Goal: Task Accomplishment & Management: Manage account settings

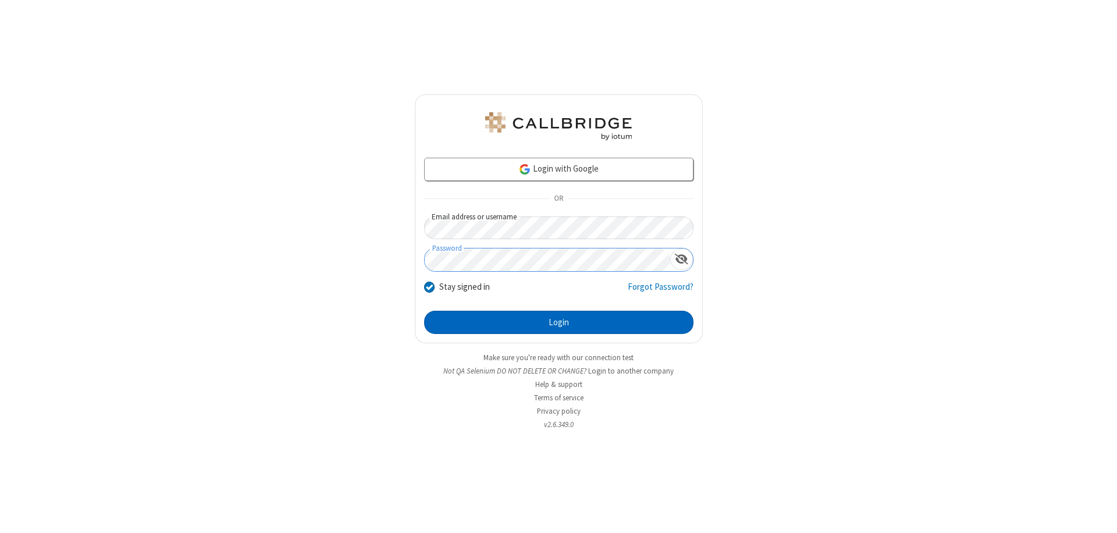
click at [558, 322] on button "Login" at bounding box center [558, 322] width 269 height 23
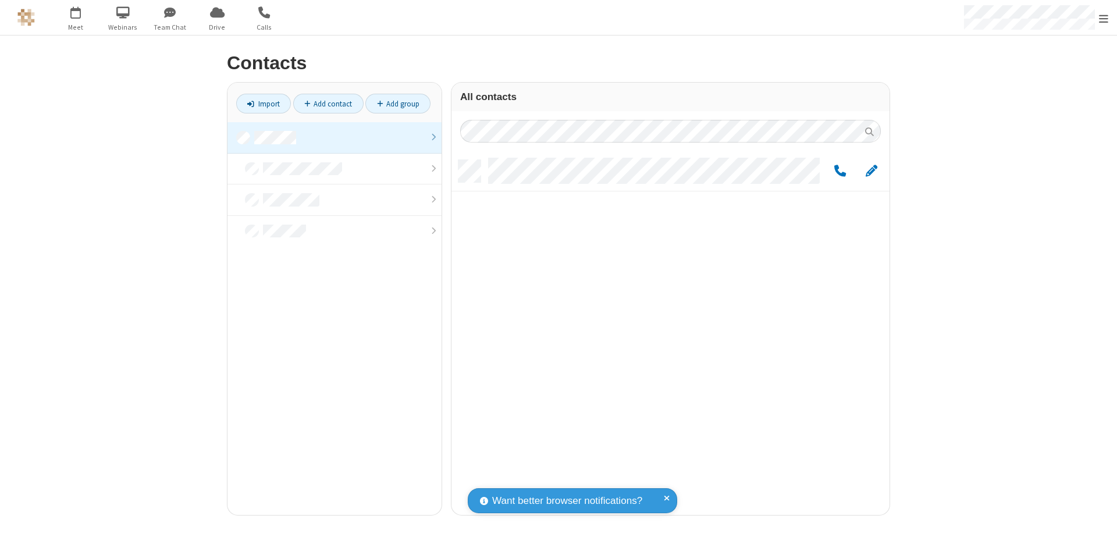
scroll to position [355, 429]
click at [334, 137] on link at bounding box center [334, 137] width 214 height 31
click at [871, 170] on span "Edit" at bounding box center [871, 171] width 12 height 15
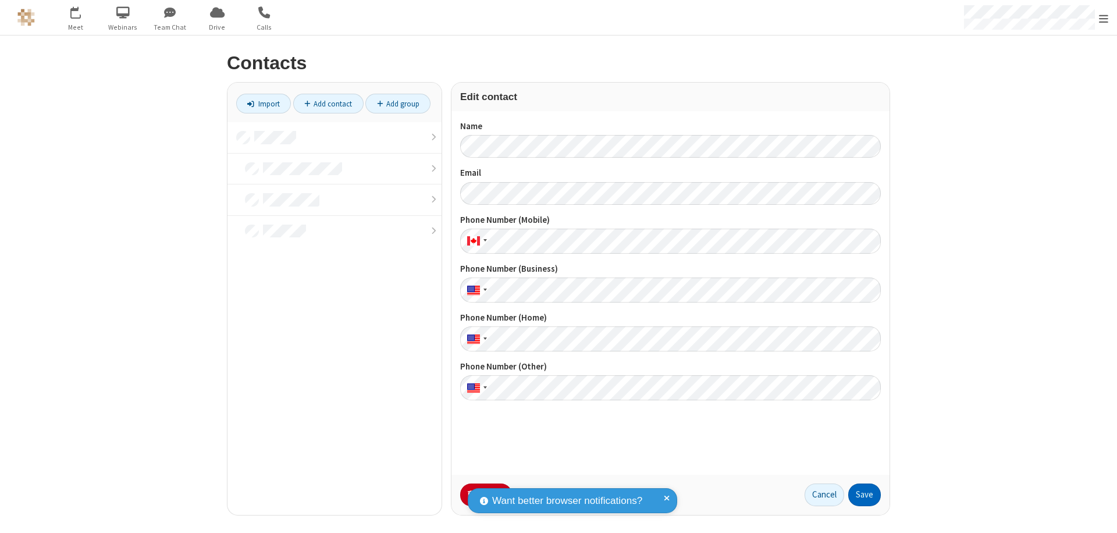
click at [864, 494] on button "Save" at bounding box center [864, 494] width 33 height 23
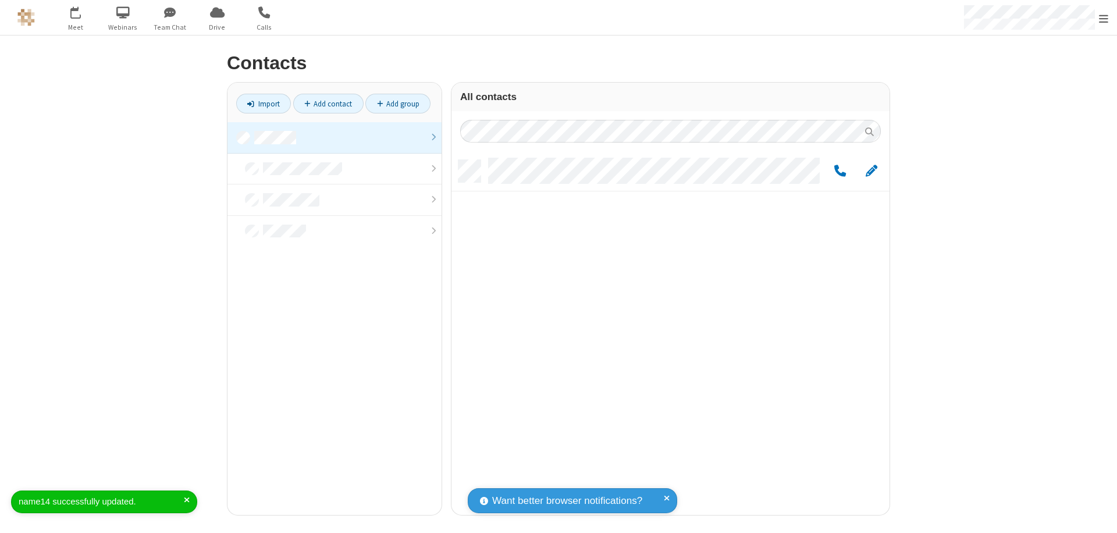
scroll to position [355, 429]
